Goal: Task Accomplishment & Management: Manage account settings

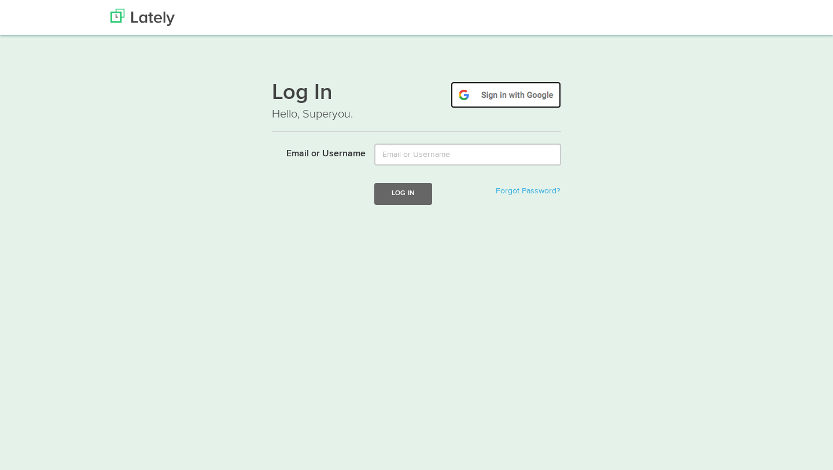
click at [500, 96] on img at bounding box center [506, 95] width 110 height 27
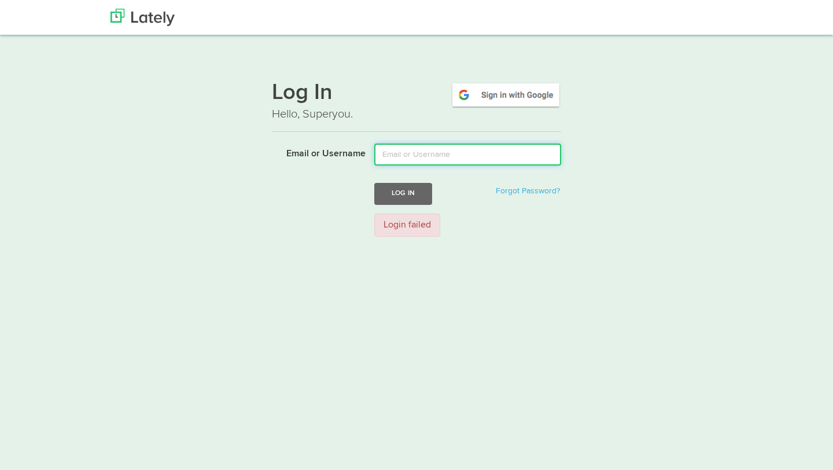
click at [456, 160] on input "Email or Username" at bounding box center [467, 154] width 187 height 22
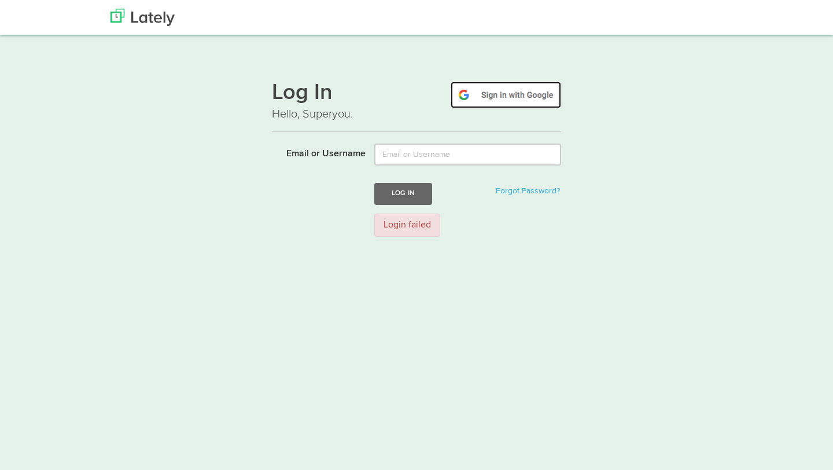
click at [497, 101] on img at bounding box center [506, 95] width 110 height 27
